Goal: Ask a question: Ask a question

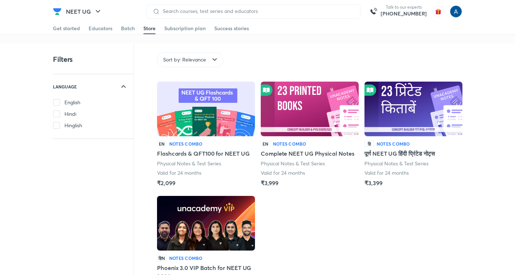
click at [72, 31] on div "Get started" at bounding box center [66, 28] width 27 height 7
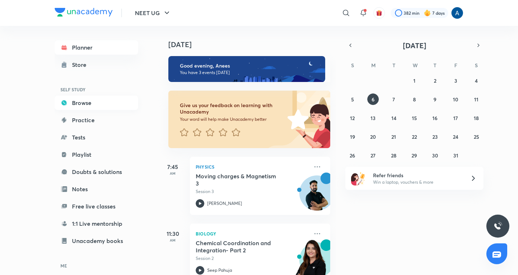
click at [86, 105] on link "Browse" at bounding box center [97, 103] width 84 height 14
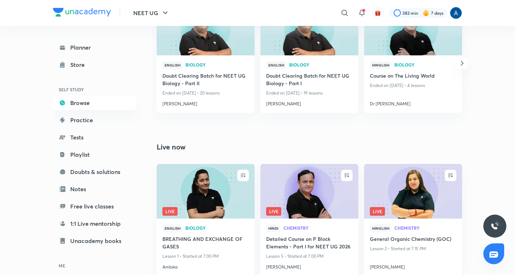
scroll to position [569, 0]
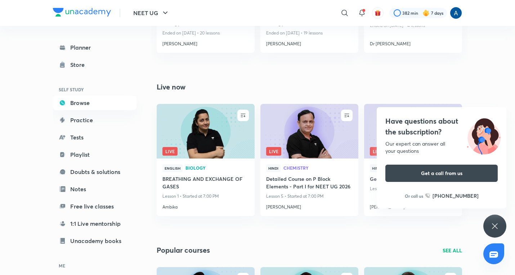
click at [502, 231] on div "Have questions about the subscription? Our expert can answer all your questions…" at bounding box center [494, 226] width 23 height 23
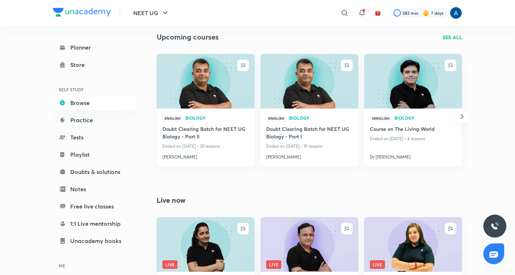
scroll to position [461, 0]
